Goal: Task Accomplishment & Management: Use online tool/utility

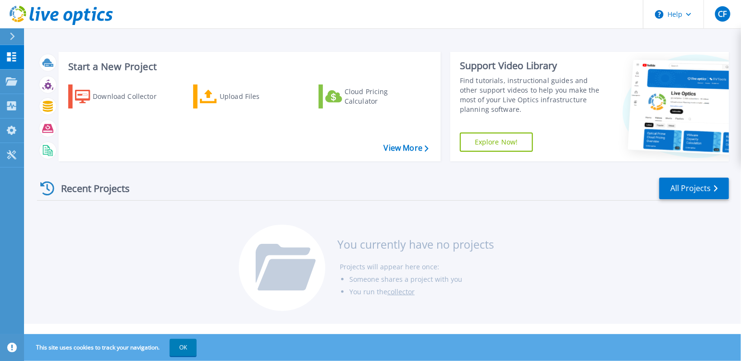
click at [532, 180] on div "Recent Projects All Projects" at bounding box center [383, 189] width 692 height 24
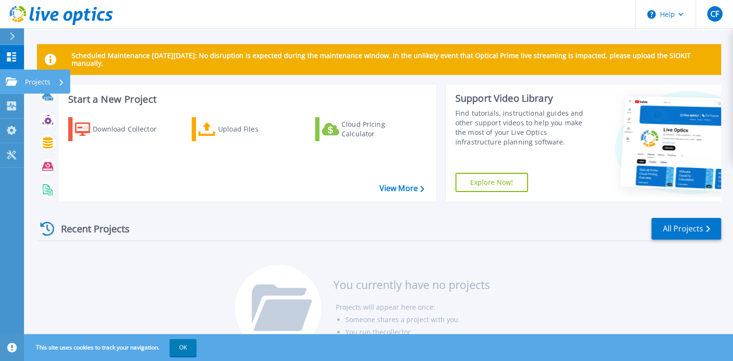
click at [16, 80] on icon at bounding box center [12, 81] width 12 height 8
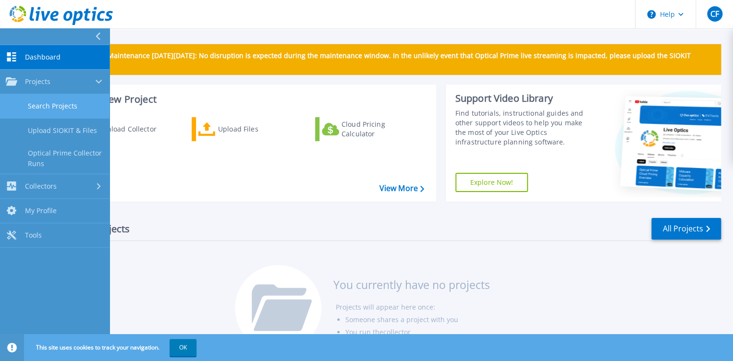
click at [67, 107] on link "Search Projects" at bounding box center [54, 106] width 109 height 24
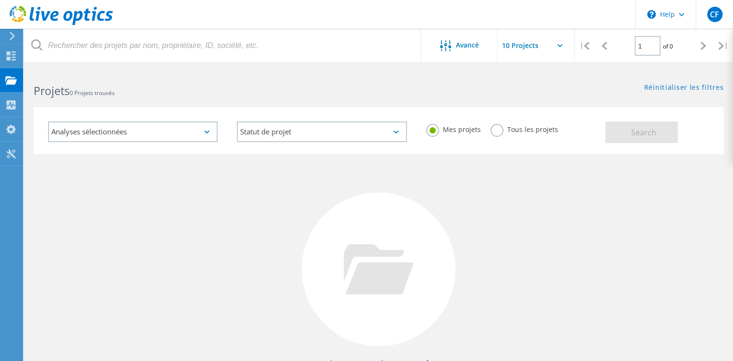
click at [199, 130] on div "Analyses sélectionnées" at bounding box center [133, 132] width 170 height 21
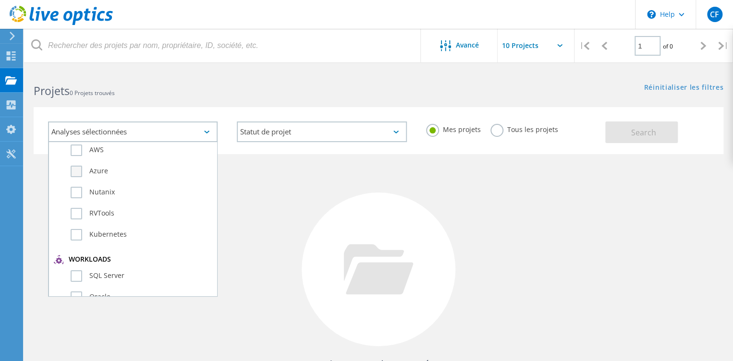
scroll to position [184, 0]
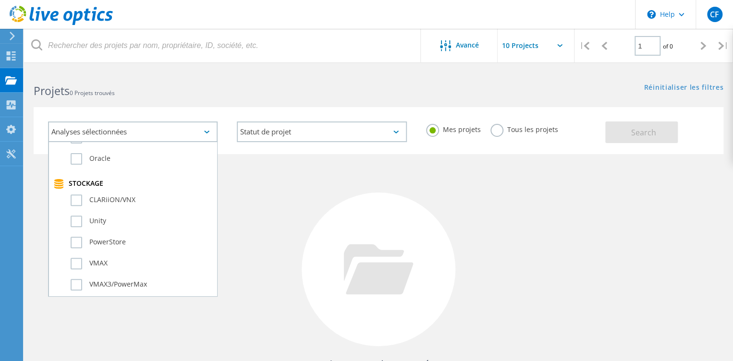
click at [356, 203] on div at bounding box center [379, 270] width 154 height 154
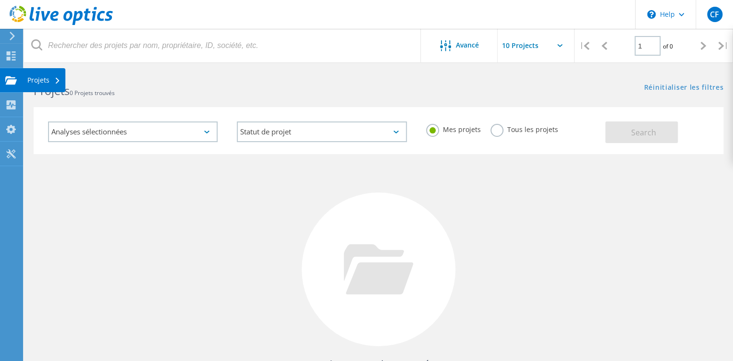
click at [34, 80] on div "Projets" at bounding box center [43, 80] width 33 height 7
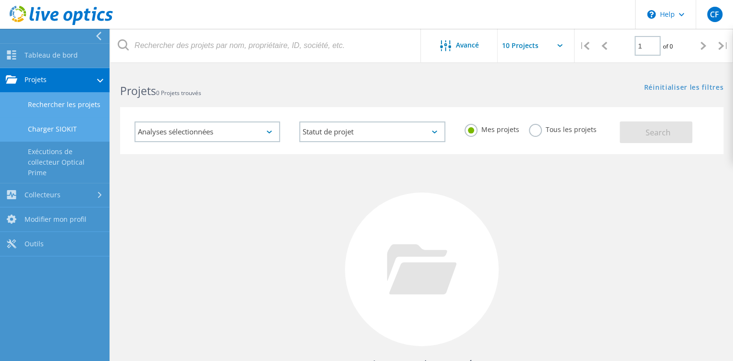
click at [64, 130] on link "Charger SIOKIT" at bounding box center [54, 129] width 109 height 24
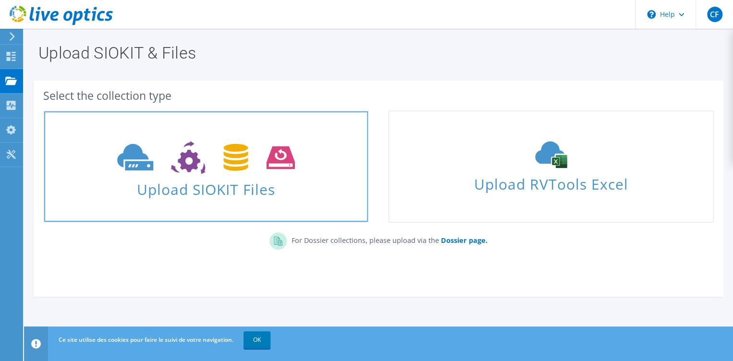
click at [223, 140] on span at bounding box center [206, 156] width 324 height 40
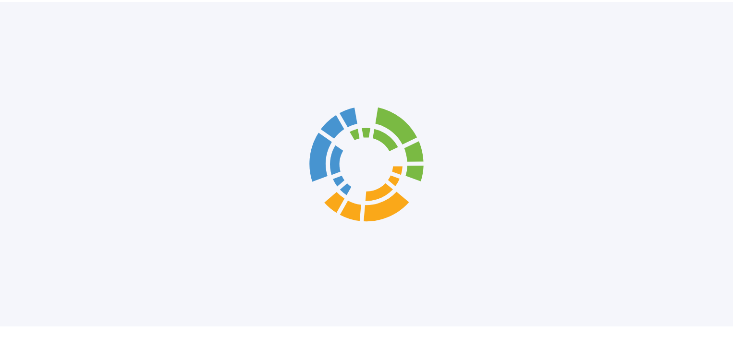
scroll to position [21, 0]
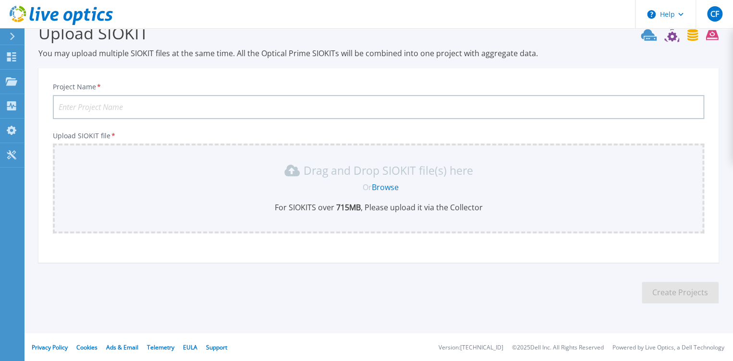
click at [216, 108] on input "Project Name *" at bounding box center [378, 107] width 651 height 24
type input "Velizy"
click at [387, 185] on link "Browse" at bounding box center [385, 187] width 27 height 11
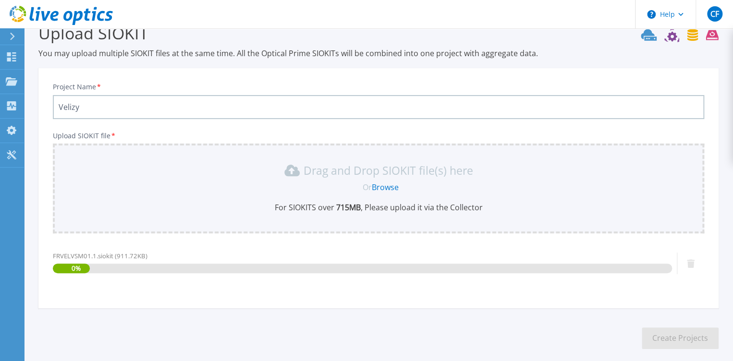
scroll to position [66, 0]
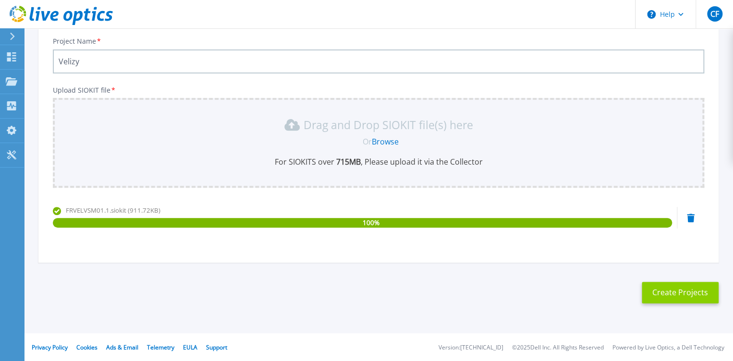
click at [681, 297] on button "Create Projects" at bounding box center [680, 293] width 77 height 22
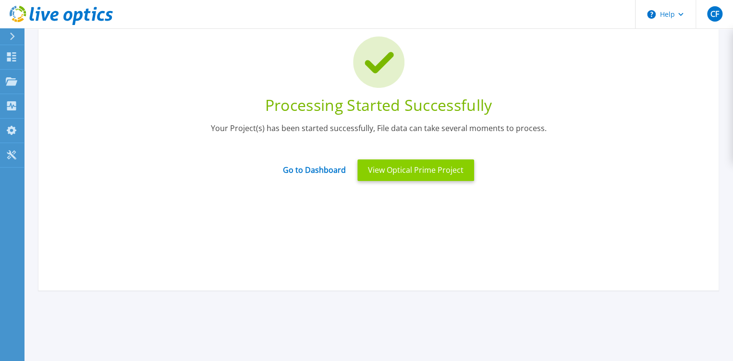
click at [429, 175] on button "View Optical Prime Project" at bounding box center [415, 170] width 117 height 22
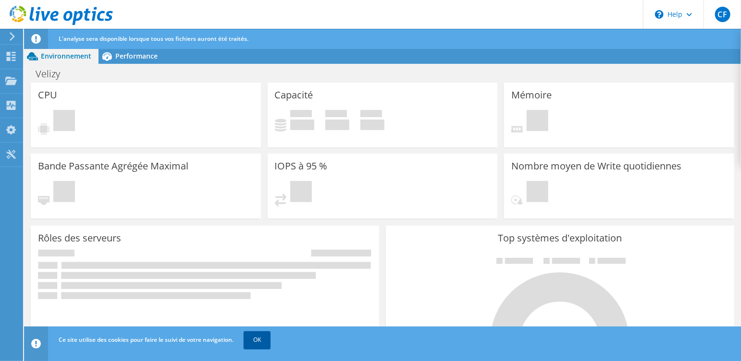
click at [260, 342] on link "OK" at bounding box center [256, 339] width 27 height 17
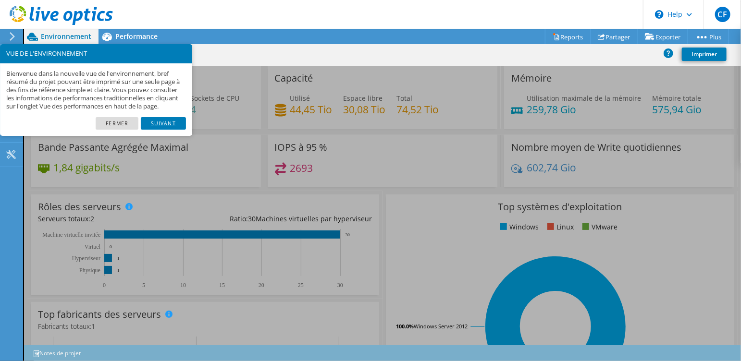
click at [158, 130] on link "Suivant" at bounding box center [163, 123] width 45 height 12
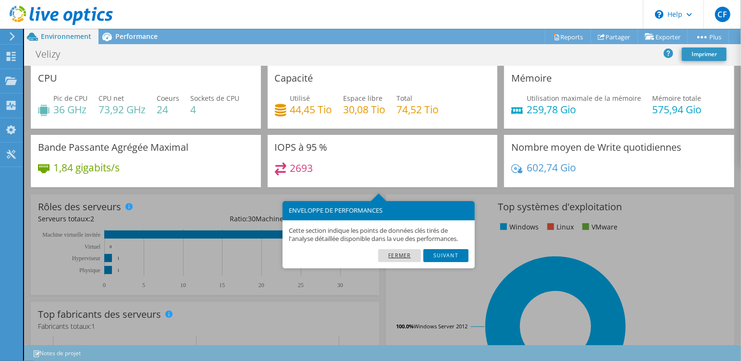
click at [403, 253] on link "Fermer" at bounding box center [399, 255] width 43 height 12
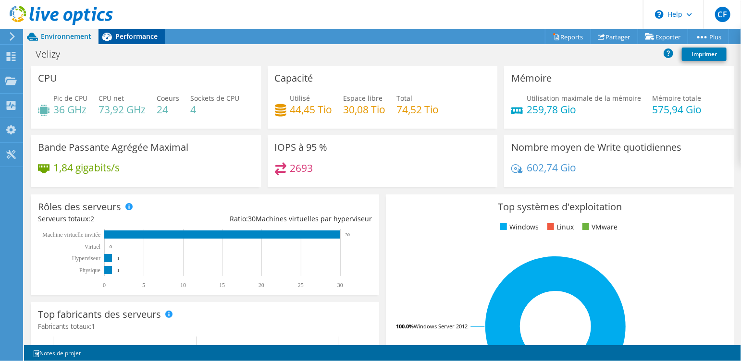
click at [126, 36] on span "Performance" at bounding box center [136, 36] width 42 height 9
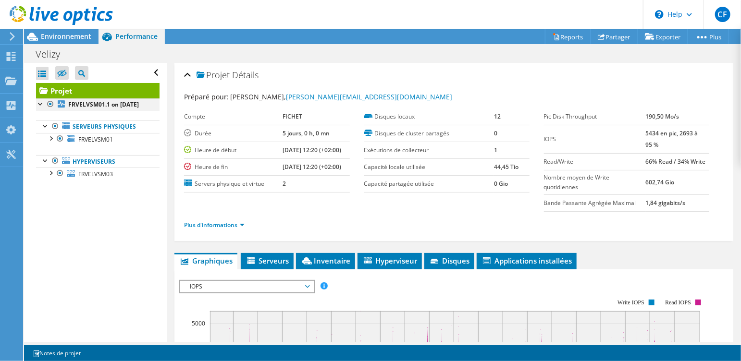
click at [37, 103] on div at bounding box center [41, 103] width 10 height 10
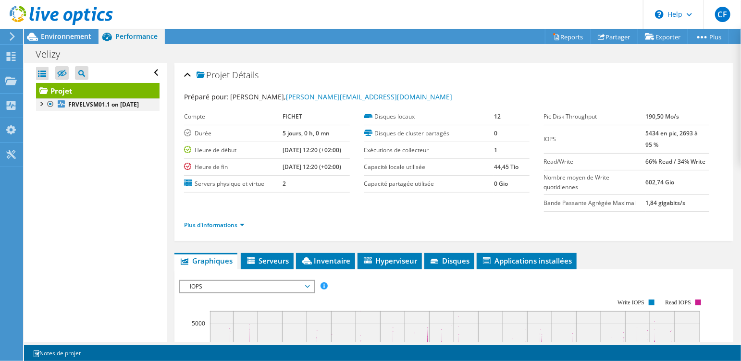
click at [39, 104] on div at bounding box center [41, 103] width 10 height 10
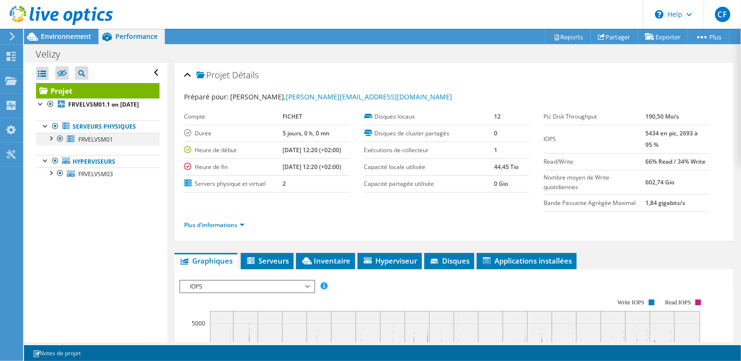
click at [51, 143] on div at bounding box center [51, 138] width 10 height 10
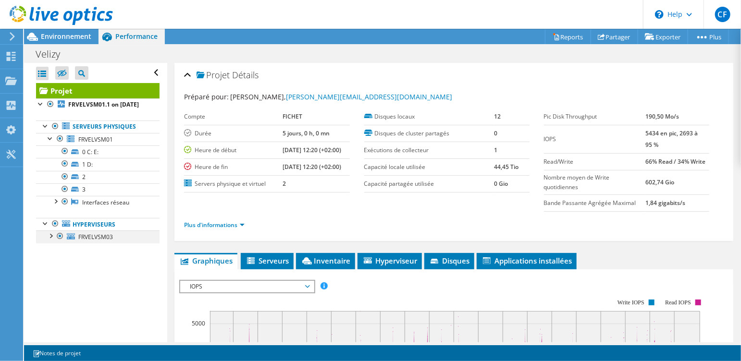
click at [49, 240] on div at bounding box center [51, 236] width 10 height 10
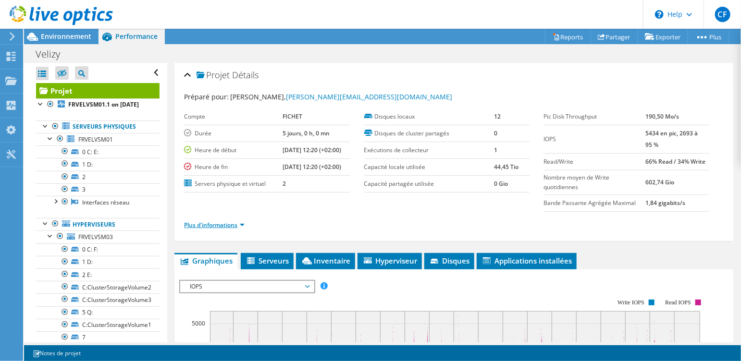
click at [242, 223] on link "Plus d'informations" at bounding box center [214, 225] width 61 height 8
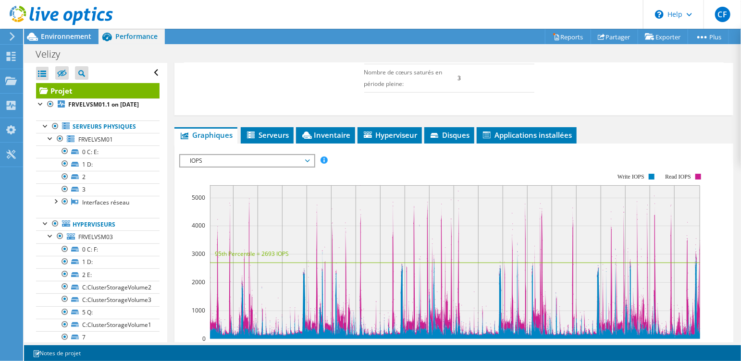
scroll to position [369, 0]
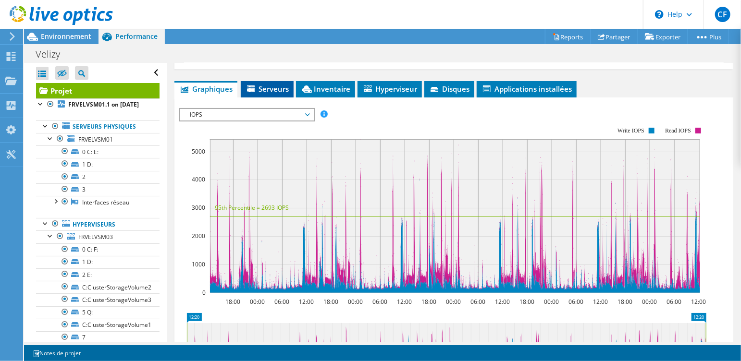
click at [257, 88] on li "Serveurs" at bounding box center [267, 89] width 53 height 16
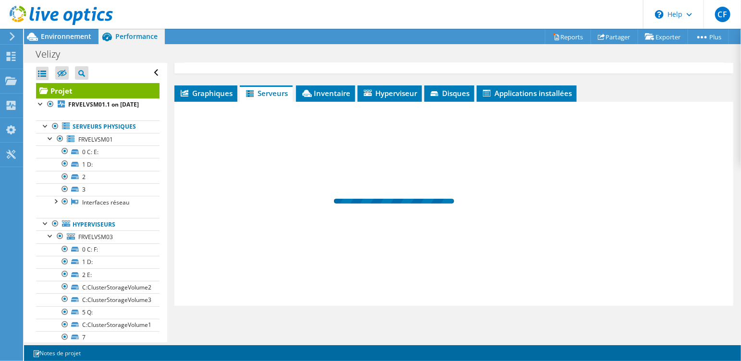
scroll to position [363, 0]
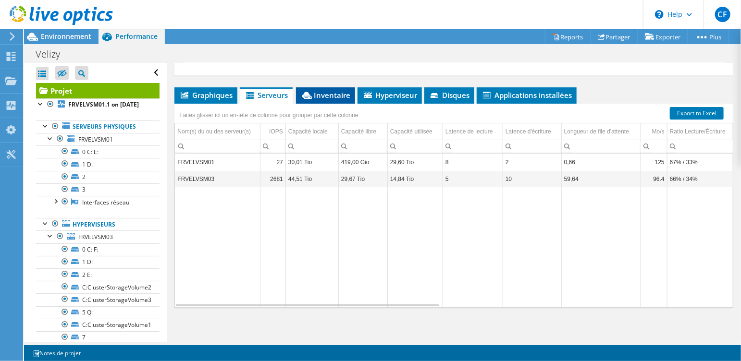
click at [339, 95] on span "Inventaire" at bounding box center [325, 95] width 49 height 10
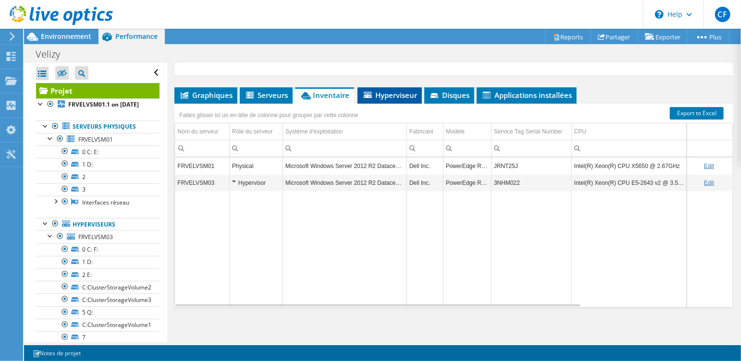
click at [409, 94] on span "Hyperviseur" at bounding box center [389, 95] width 55 height 10
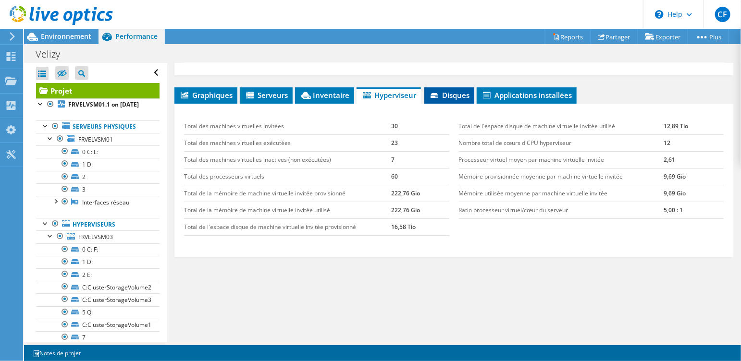
click at [447, 94] on span "Disques" at bounding box center [449, 95] width 40 height 10
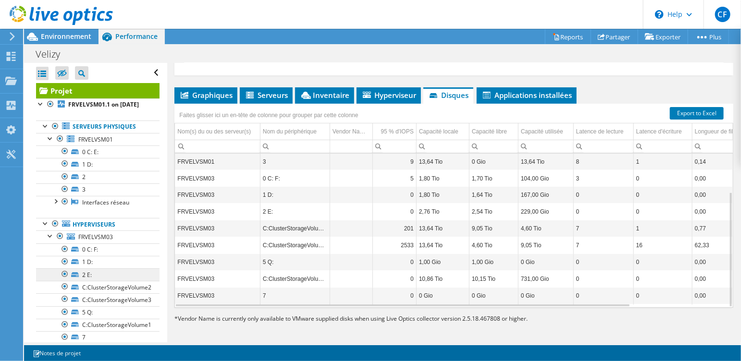
scroll to position [42, 0]
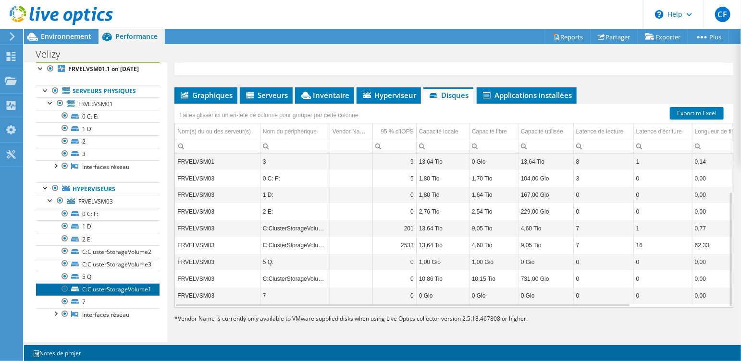
click at [122, 291] on link "C:ClusterStorageVolume1" at bounding box center [97, 289] width 123 height 12
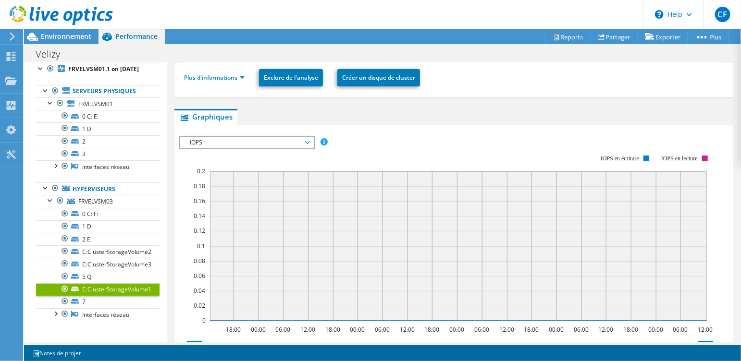
scroll to position [163, 0]
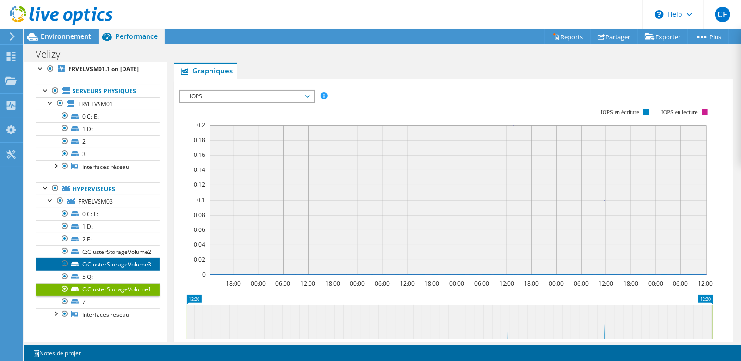
click at [122, 263] on link "C:ClusterStorageVolume3" at bounding box center [97, 264] width 123 height 12
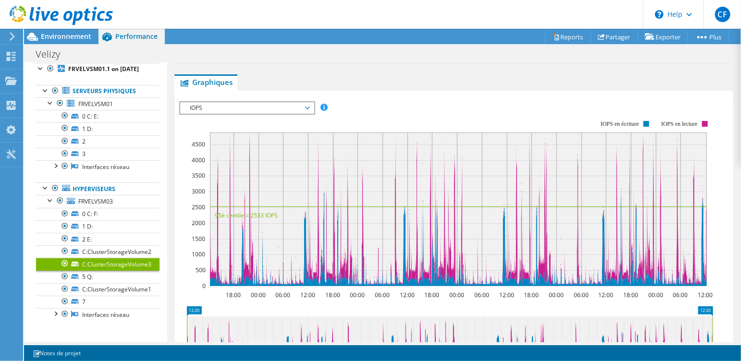
scroll to position [303, 0]
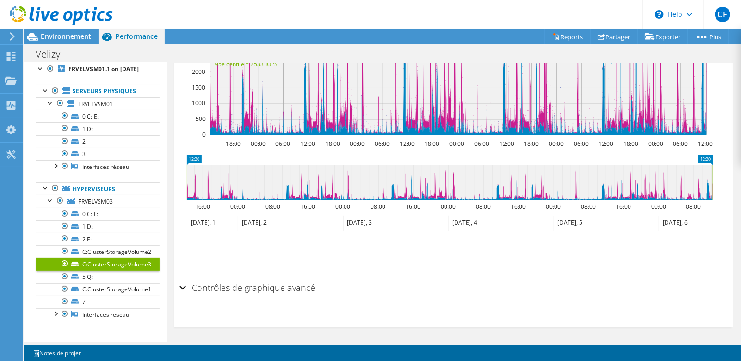
click at [182, 288] on div "Contrôles de graphique avancé" at bounding box center [453, 288] width 549 height 21
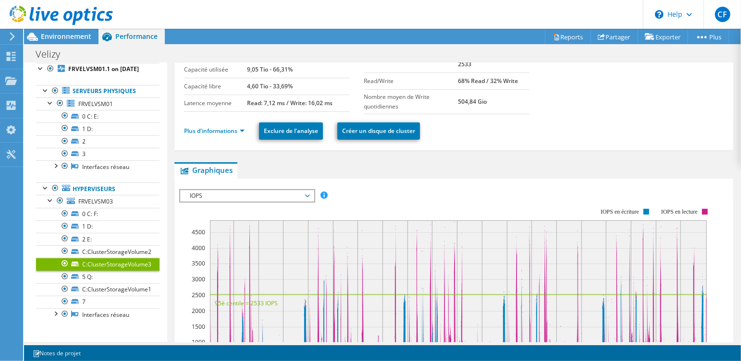
scroll to position [18, 0]
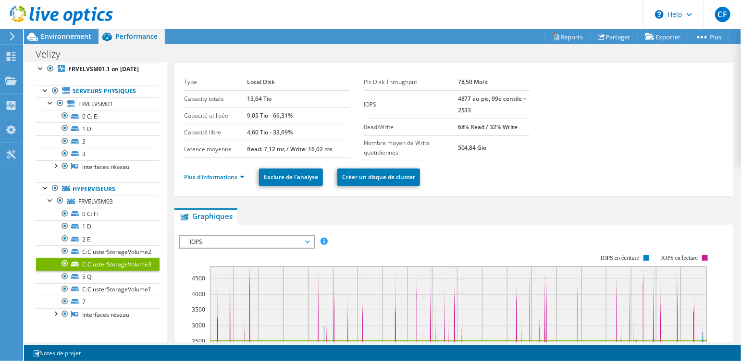
click at [276, 239] on span "IOPS" at bounding box center [246, 242] width 123 height 12
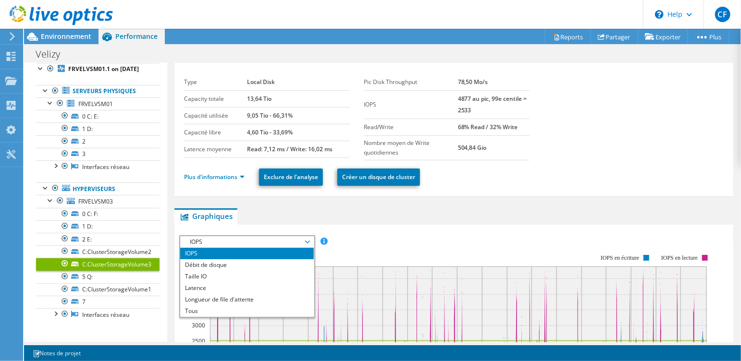
scroll to position [110, 0]
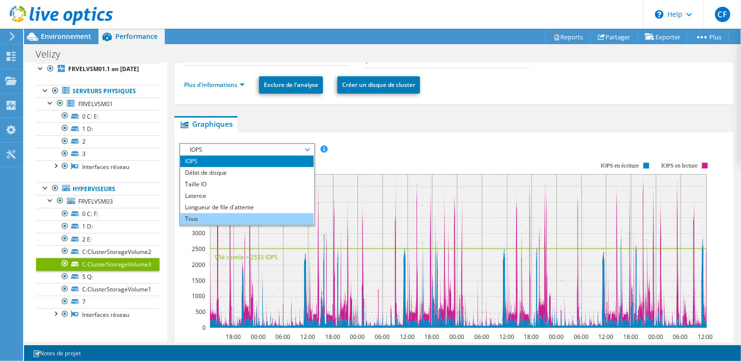
click at [201, 218] on li "Tous" at bounding box center [246, 219] width 133 height 12
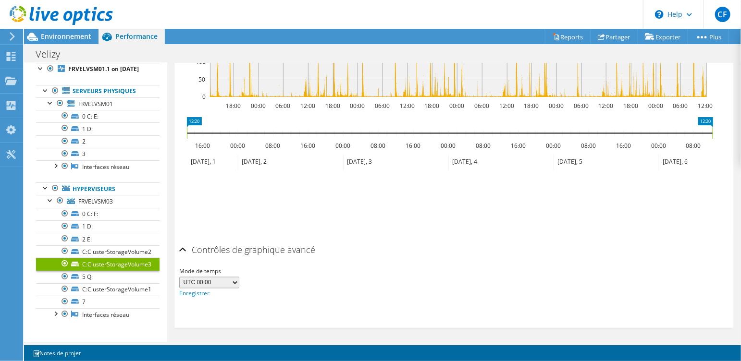
scroll to position [728, 0]
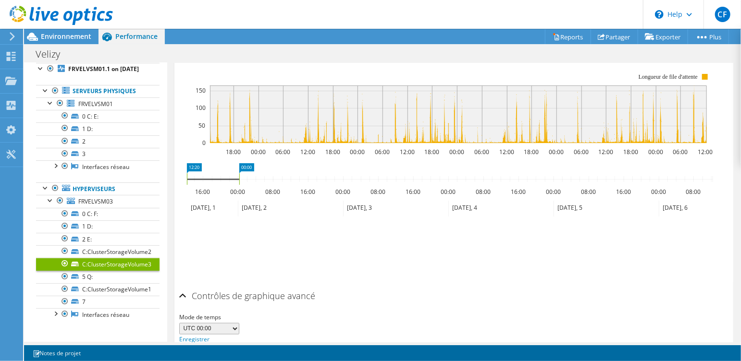
drag, startPoint x: 707, startPoint y: 166, endPoint x: 235, endPoint y: 187, distance: 472.5
click at [235, 187] on icon "12:20 00:00 16:00 00:00 08:00 16:00 00:00 08:00 16:00 00:00 08:00 16:00 00:00 0…" at bounding box center [449, 201] width 541 height 77
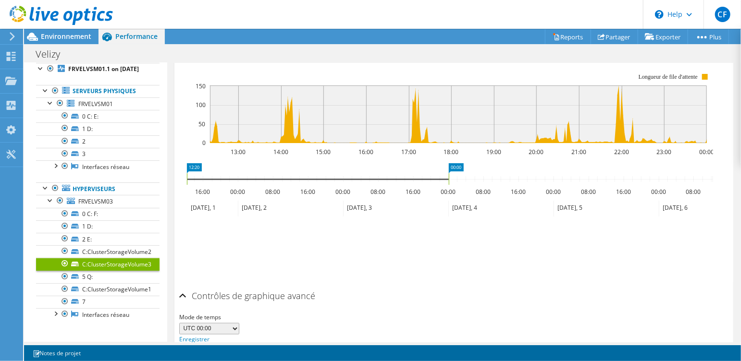
drag, startPoint x: 367, startPoint y: 168, endPoint x: 454, endPoint y: 176, distance: 87.3
click at [454, 176] on icon "12:20 00:00 16:00 00:00 08:00 16:00 00:00 08:00 16:00 00:00 08:00 16:00 00:00 0…" at bounding box center [449, 201] width 541 height 77
click at [345, 175] on icon "12:20 00:00 16:00 00:00 08:00 16:00 00:00 08:00 16:00 00:00 08:00 16:00 00:00 0…" at bounding box center [449, 201] width 541 height 77
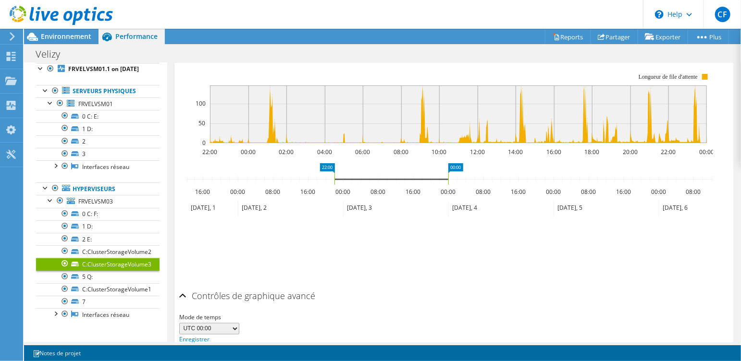
click at [325, 166] on rect at bounding box center [327, 168] width 15 height 10
drag, startPoint x: 327, startPoint y: 166, endPoint x: 333, endPoint y: 168, distance: 6.9
click at [333, 168] on rect at bounding box center [334, 168] width 15 height 10
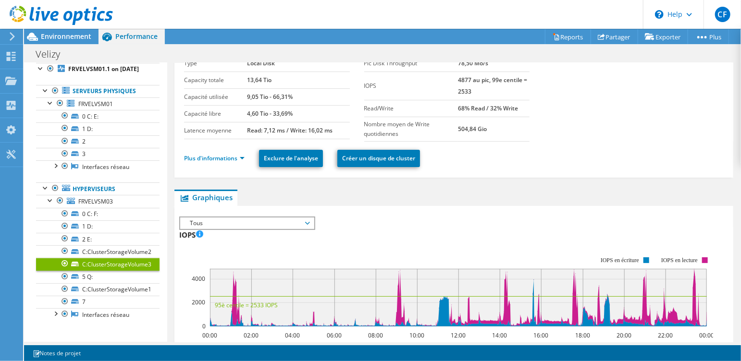
scroll to position [0, 0]
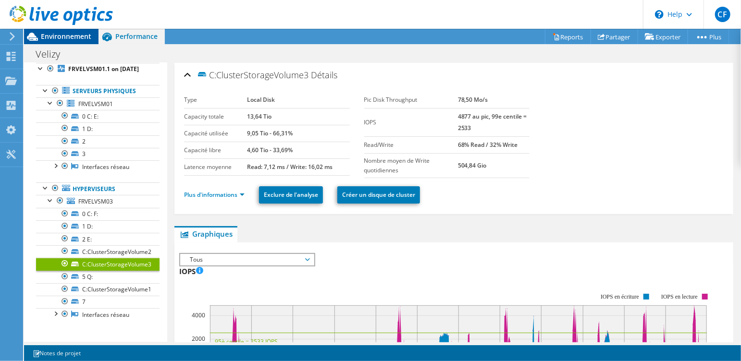
click at [66, 39] on span "Environnement" at bounding box center [66, 36] width 50 height 9
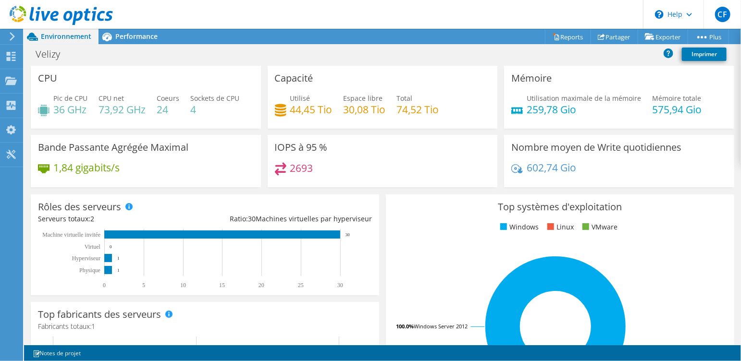
scroll to position [42, 0]
click at [12, 36] on icon at bounding box center [12, 36] width 7 height 9
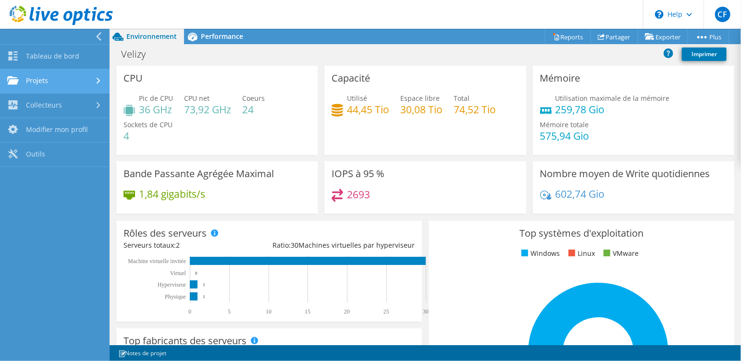
click at [68, 80] on link "Projets" at bounding box center [54, 81] width 109 height 24
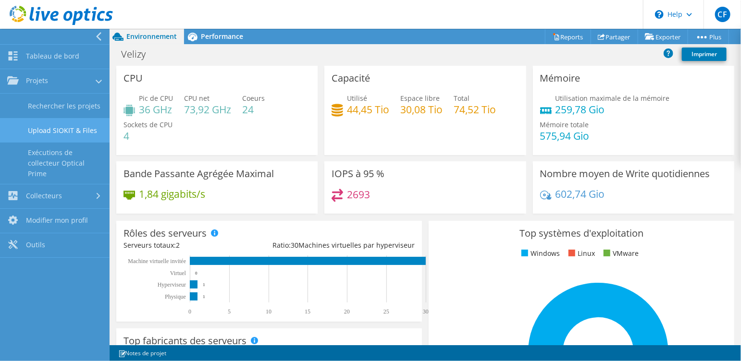
click at [64, 134] on link "Upload SIOKIT & Files" at bounding box center [54, 130] width 109 height 24
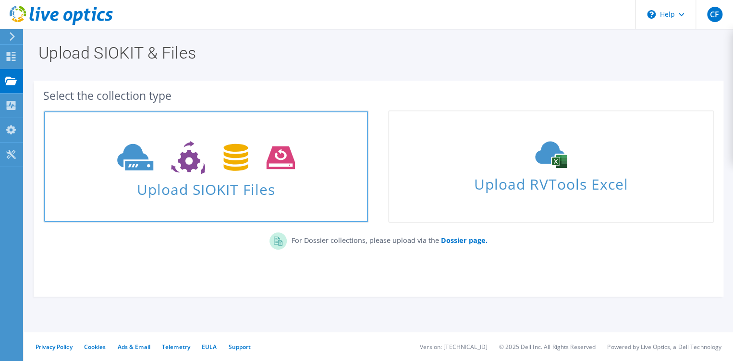
click at [192, 158] on use at bounding box center [205, 157] width 177 height 33
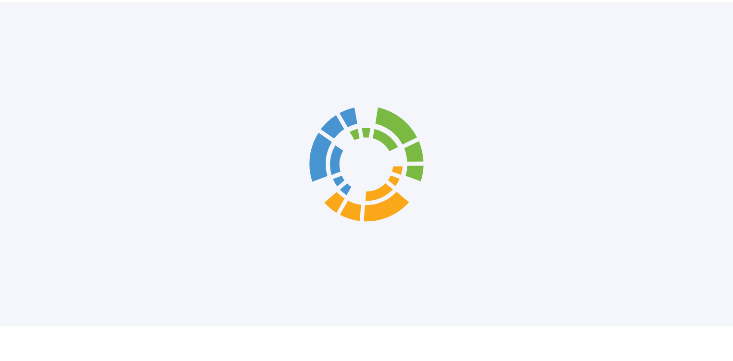
scroll to position [21, 0]
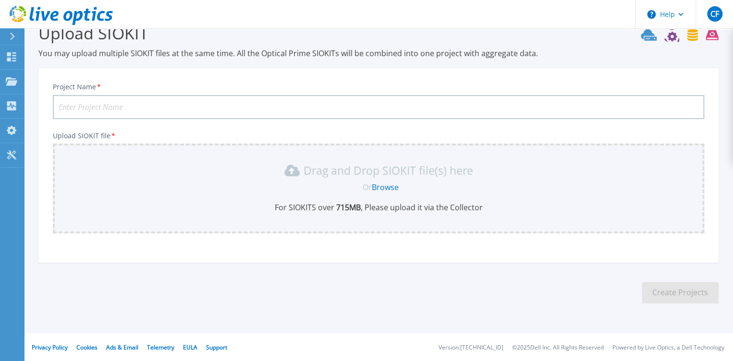
click at [140, 104] on input "Project Name *" at bounding box center [378, 107] width 651 height 24
type input "Velizy 1"
click at [380, 187] on link "Browse" at bounding box center [385, 187] width 27 height 11
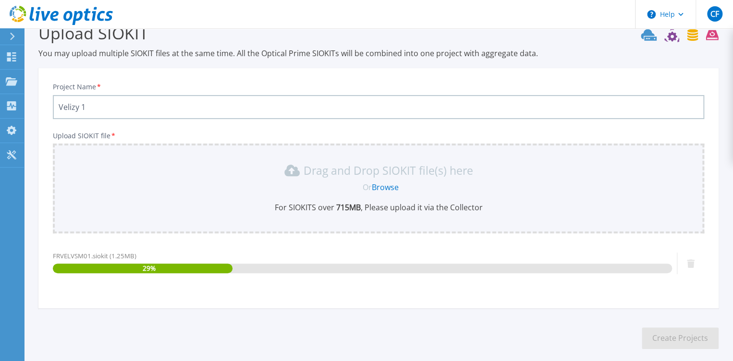
scroll to position [66, 0]
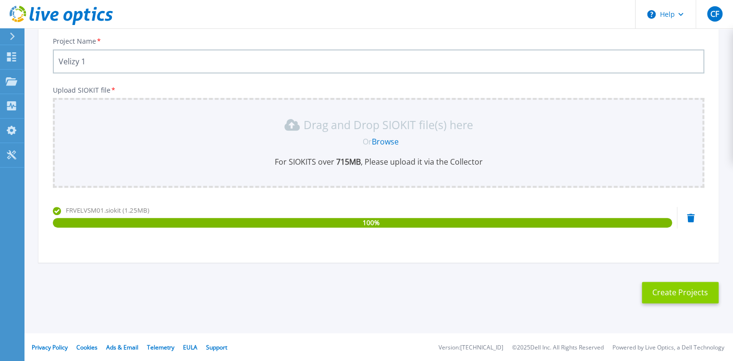
click at [673, 293] on button "Create Projects" at bounding box center [680, 293] width 77 height 22
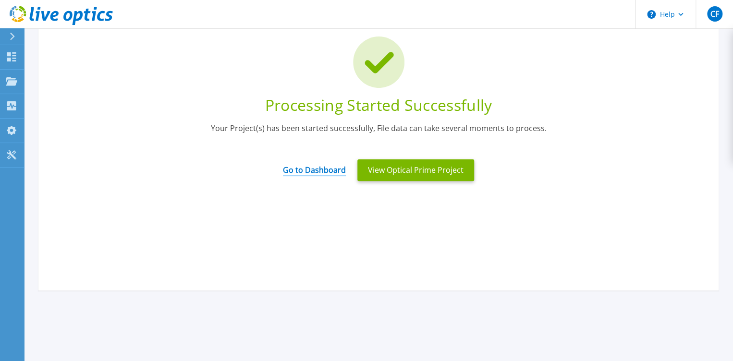
click at [310, 168] on link "Go to Dashboard" at bounding box center [314, 167] width 63 height 19
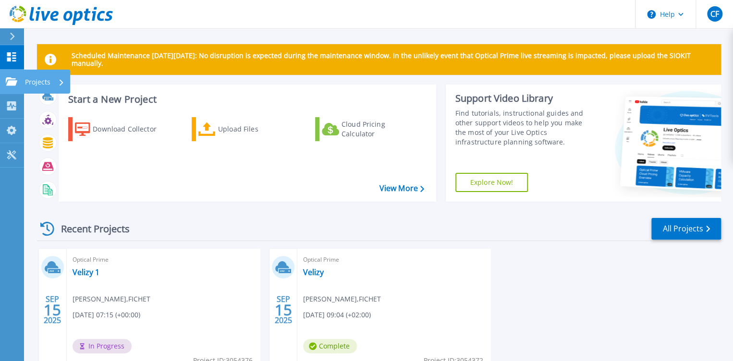
click at [7, 82] on icon at bounding box center [12, 81] width 12 height 8
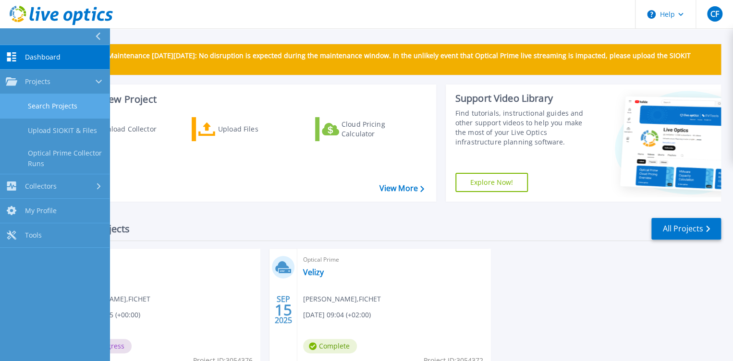
click at [51, 107] on link "Search Projects" at bounding box center [54, 106] width 109 height 24
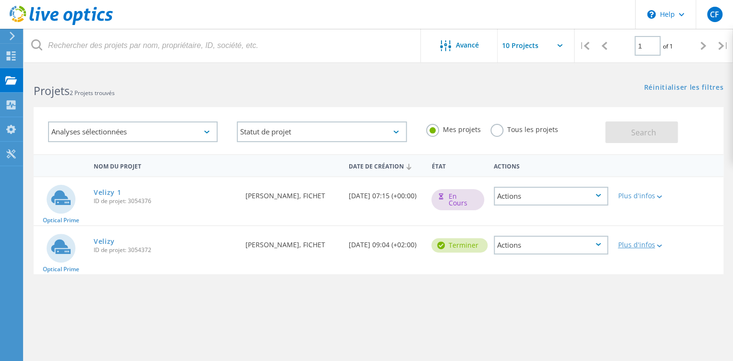
click at [659, 244] on div at bounding box center [658, 246] width 7 height 6
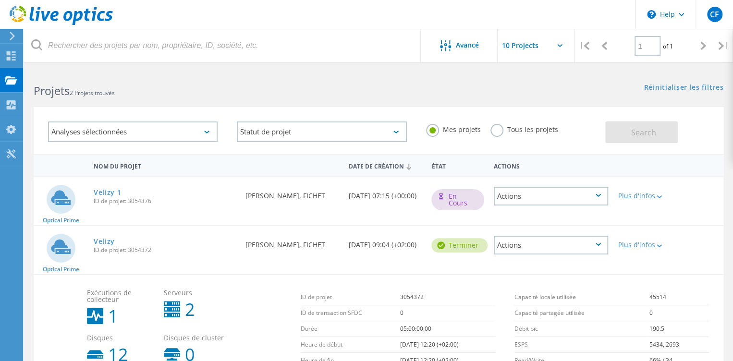
scroll to position [81, 0]
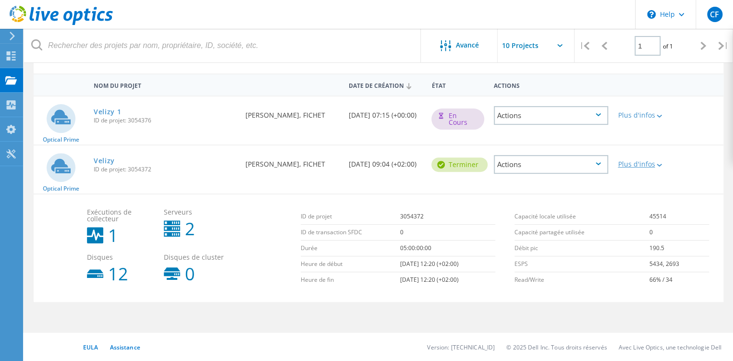
click at [662, 164] on icon at bounding box center [659, 165] width 5 height 3
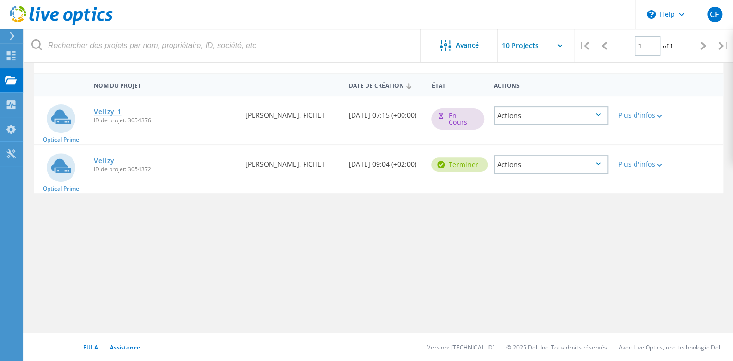
click at [117, 110] on link "Velizy 1" at bounding box center [108, 112] width 28 height 7
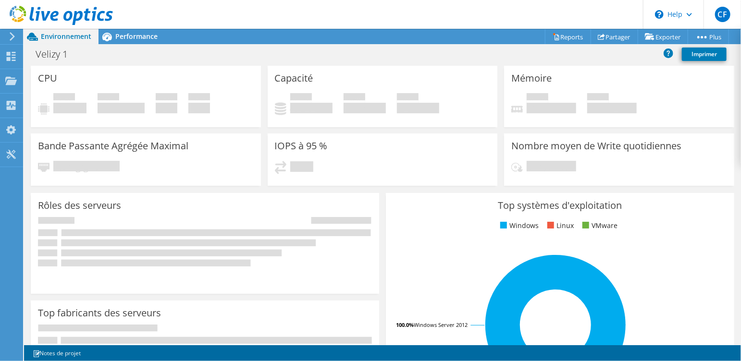
click at [396, 19] on header "CF Utilisateur final [PERSON_NAME] [PERSON_NAME][EMAIL_ADDRESS][DOMAIN_NAME] FI…" at bounding box center [370, 14] width 741 height 29
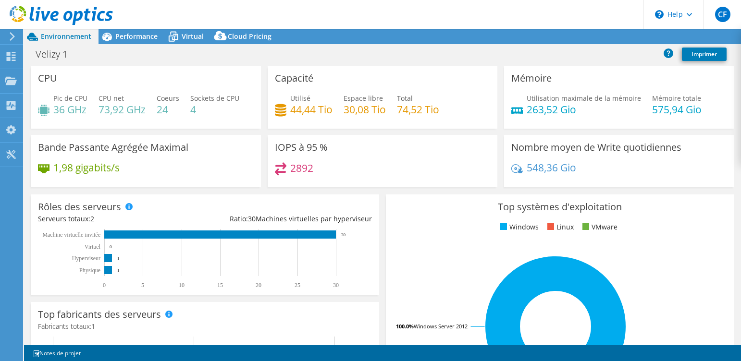
select select "USD"
